Goal: Entertainment & Leisure: Consume media (video, audio)

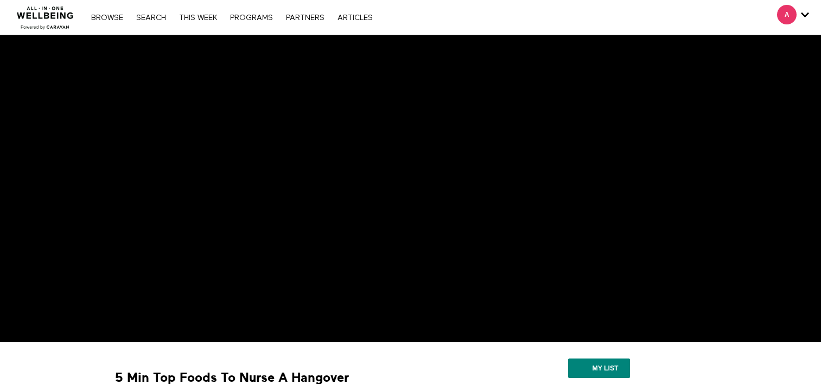
scroll to position [163, 0]
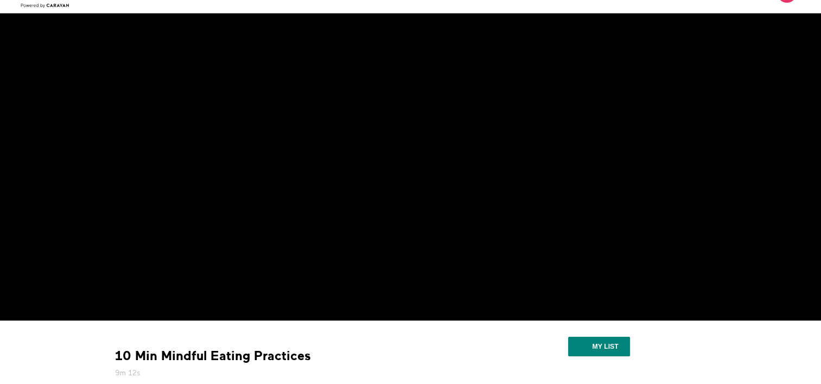
scroll to position [20, 0]
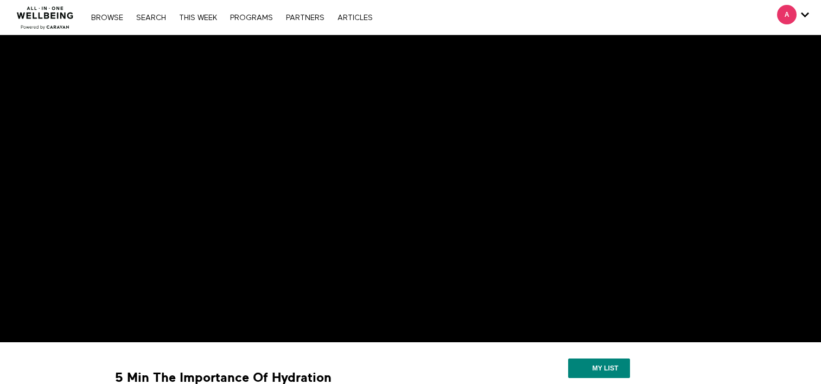
scroll to position [54, 0]
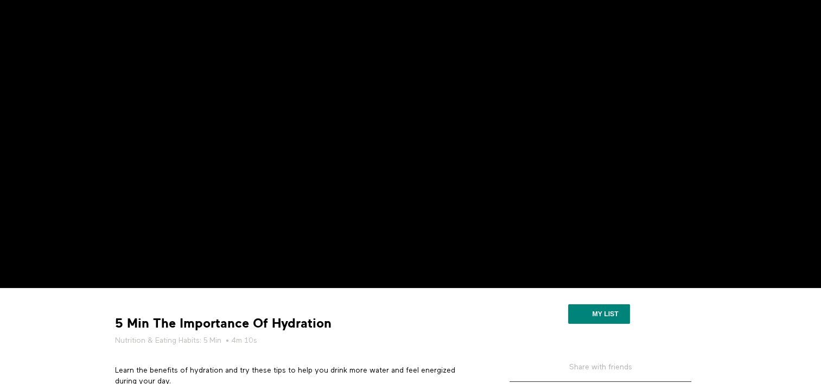
scroll to position [54, 0]
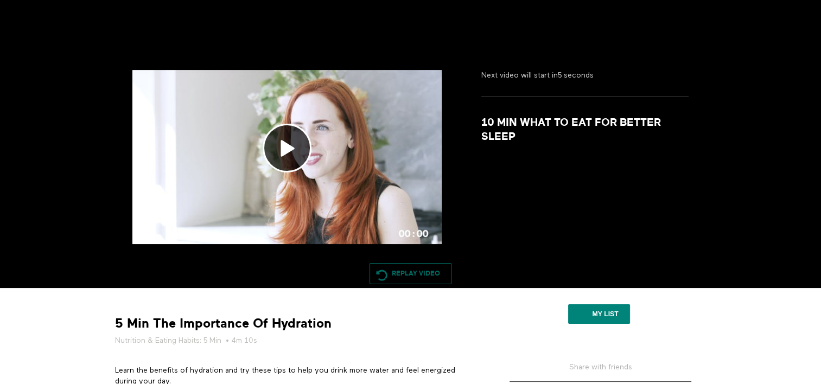
click at [376, 276] on link "Replay Video" at bounding box center [410, 274] width 82 height 22
click at [516, 125] on strong "10 Min What To Eat For Better Sleep" at bounding box center [585, 130] width 208 height 28
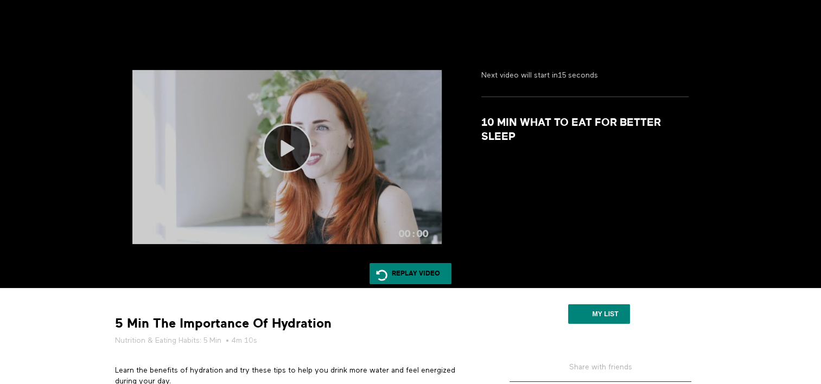
click at [296, 148] on icon at bounding box center [287, 148] width 49 height 49
